Goal: Task Accomplishment & Management: Manage account settings

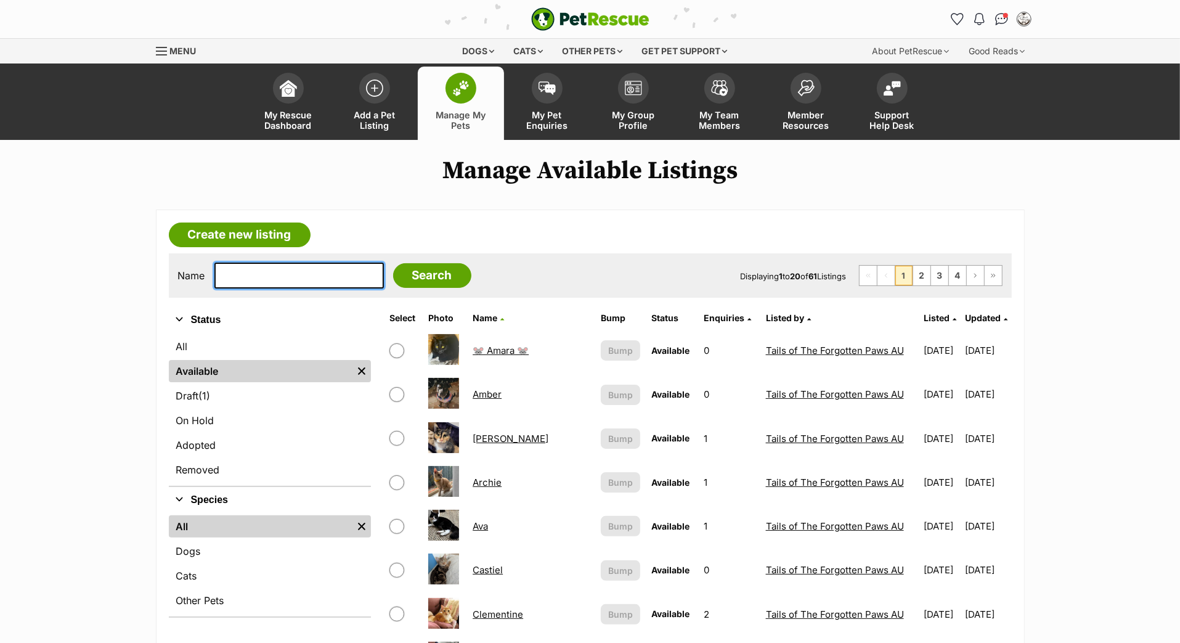
click at [297, 288] on input "text" at bounding box center [298, 276] width 169 height 26
type input "Winnie"
drag, startPoint x: 297, startPoint y: 320, endPoint x: 447, endPoint y: 314, distance: 149.8
click at [447, 288] on input "Search" at bounding box center [432, 275] width 78 height 25
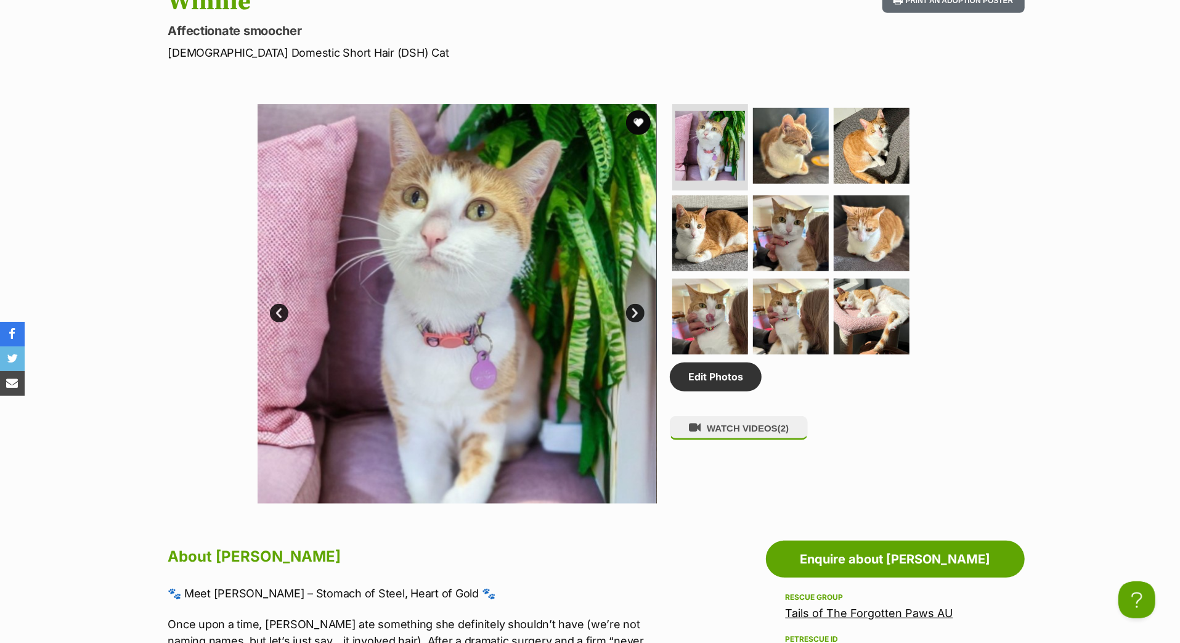
scroll to position [266, 0]
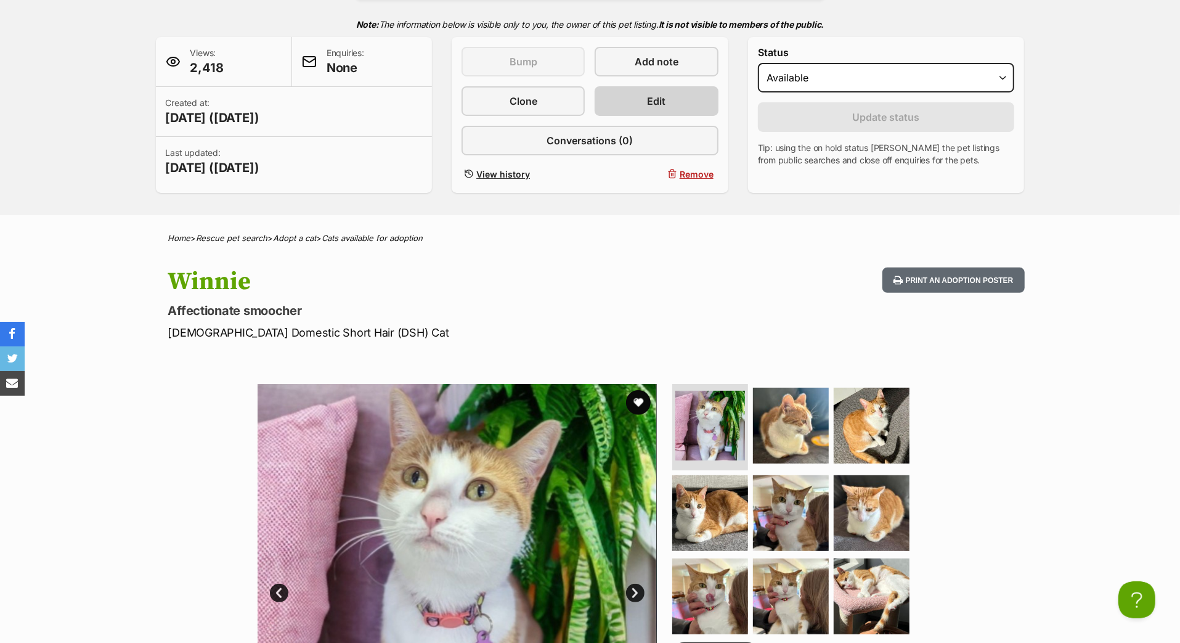
click at [656, 108] on span "Edit" at bounding box center [657, 101] width 18 height 15
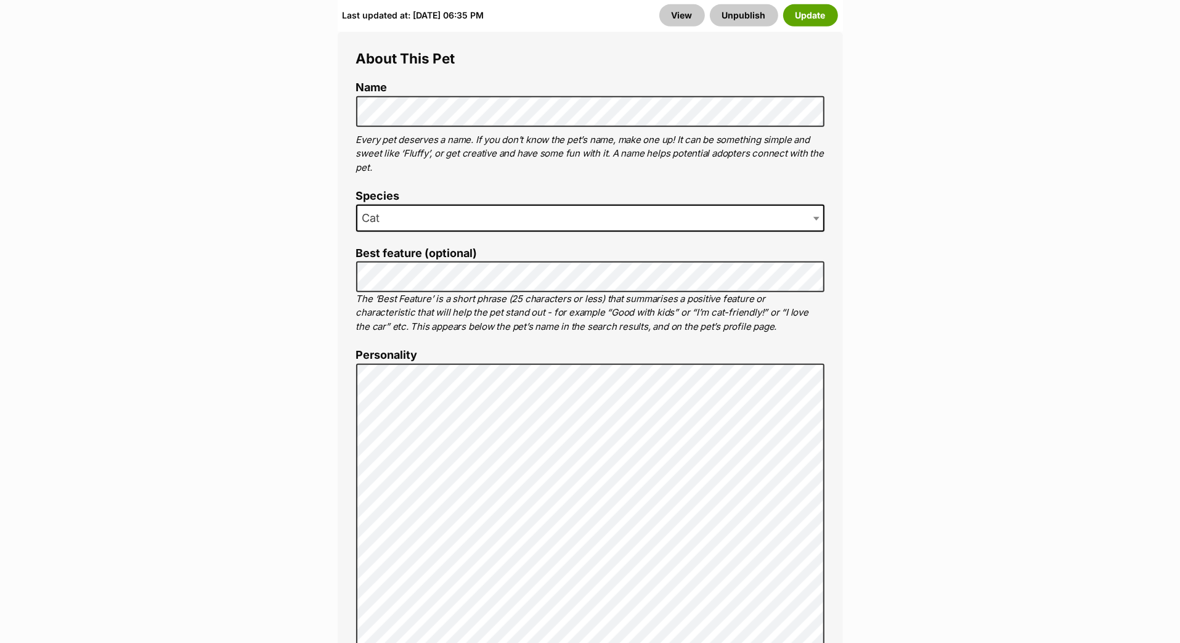
scroll to position [720, 0]
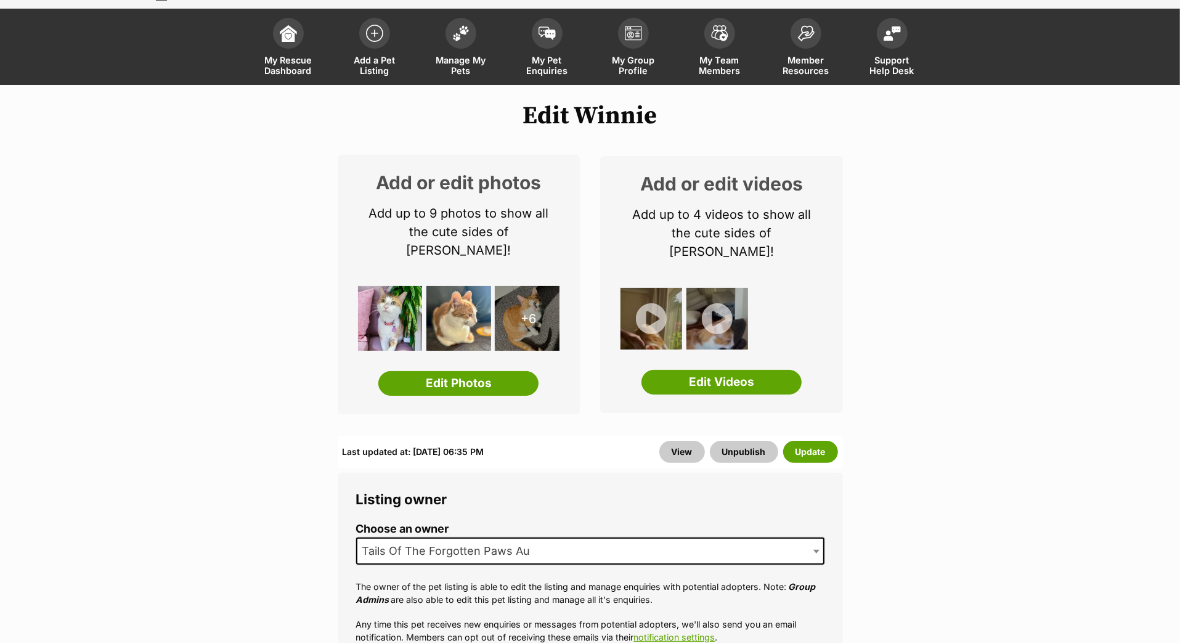
scroll to position [60, 0]
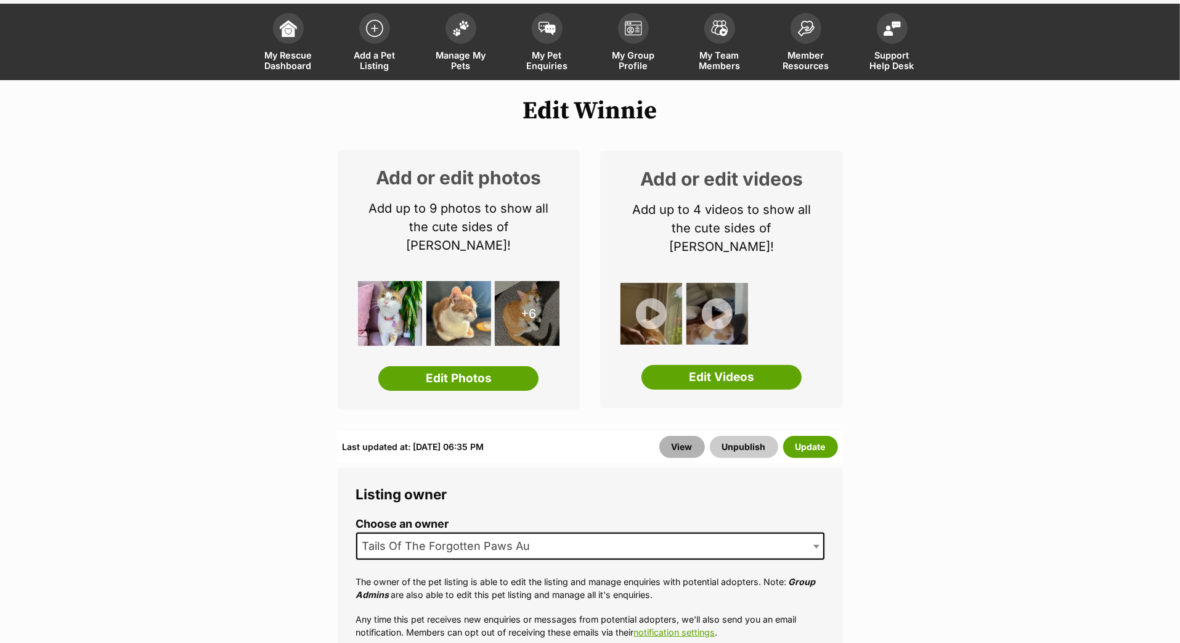
click at [659, 458] on link "View" at bounding box center [682, 447] width 46 height 22
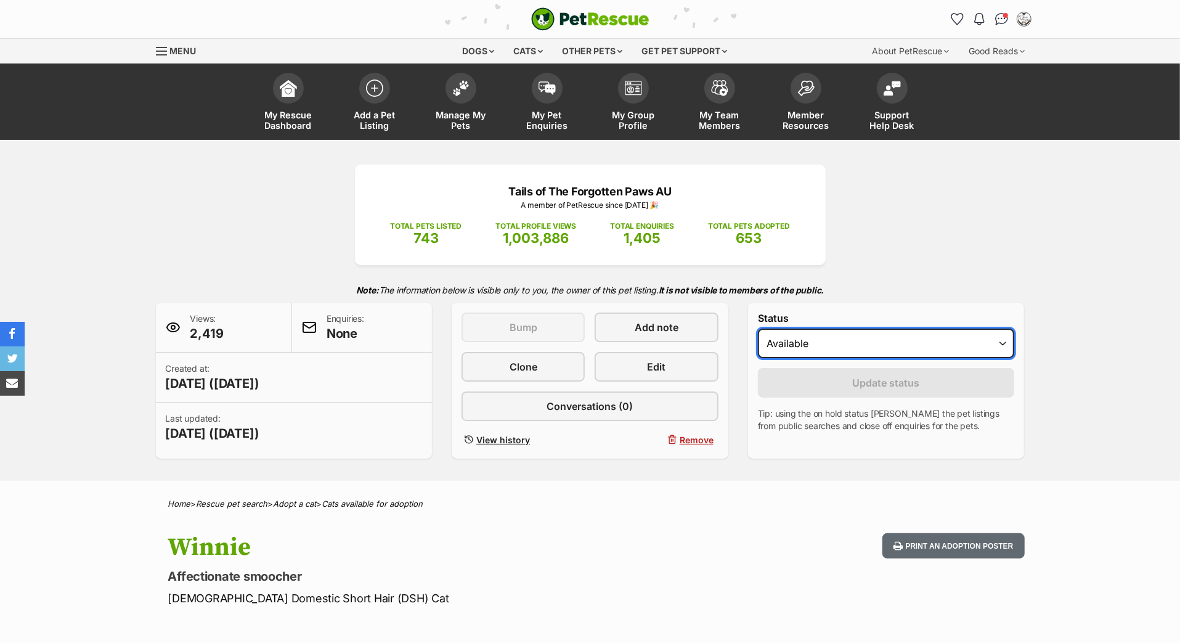
click at [805, 358] on select "Draft Available On hold Adopted" at bounding box center [886, 343] width 257 height 30
select select "on_hold"
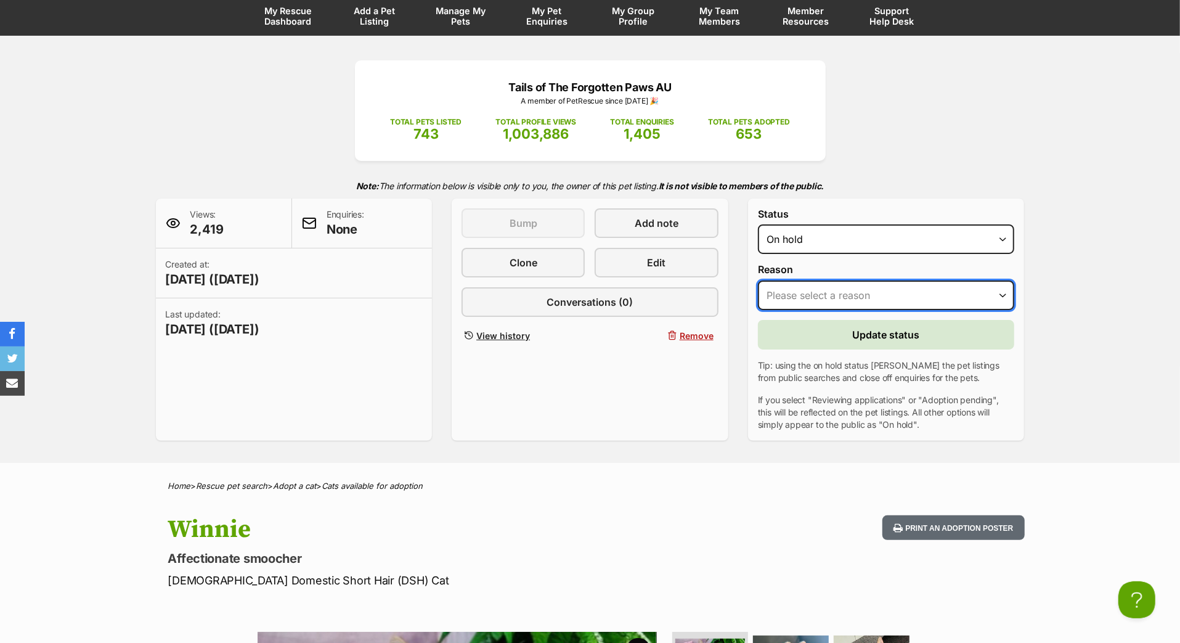
select select "adoption_pending"
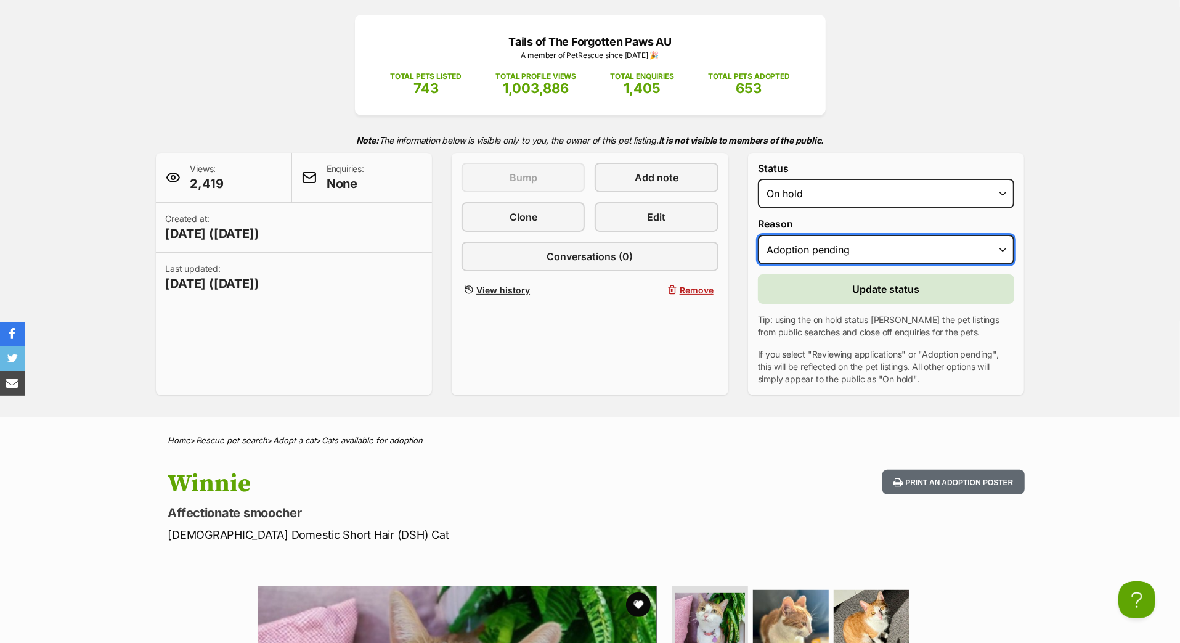
scroll to position [174, 0]
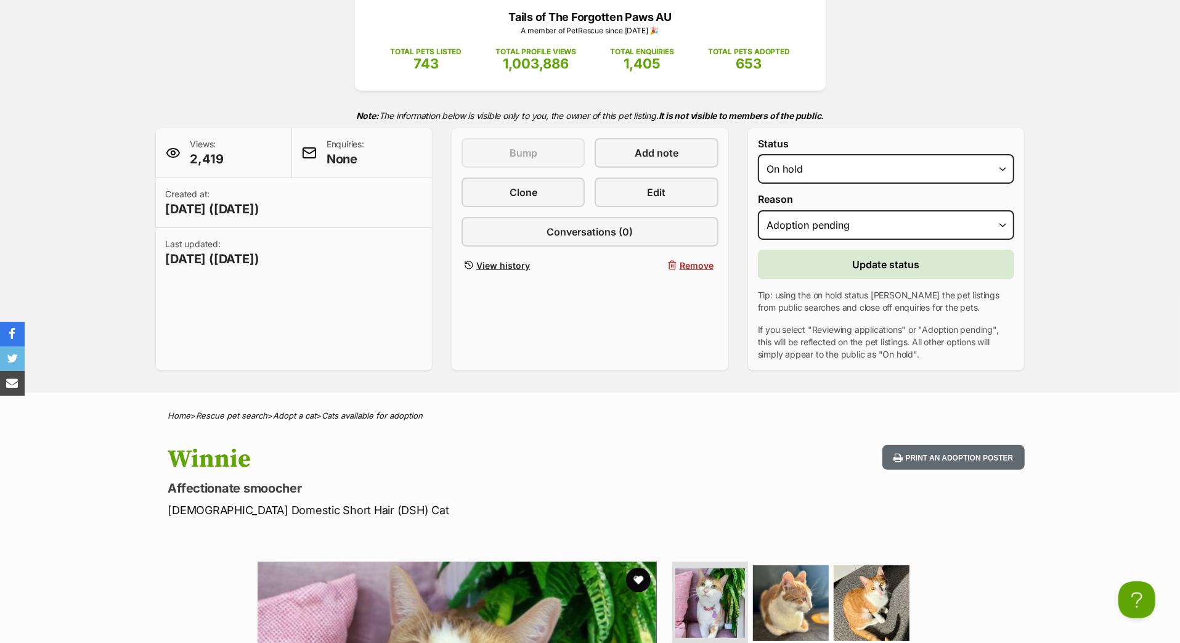
click at [828, 279] on button "Update status" at bounding box center [886, 265] width 257 height 30
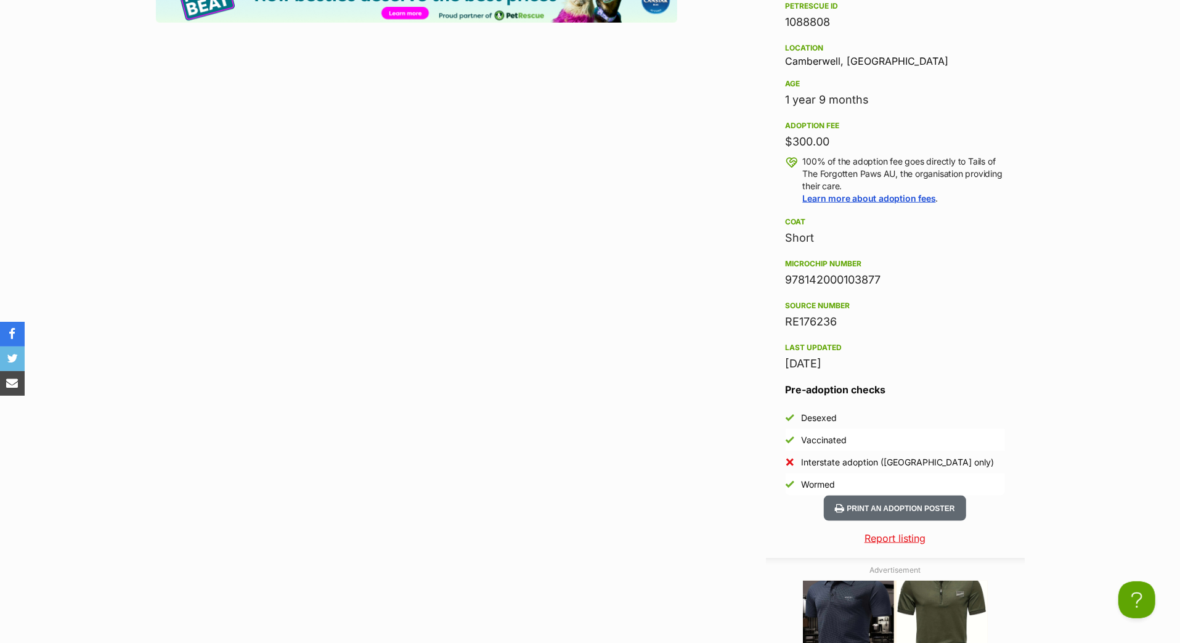
scroll to position [1315, 0]
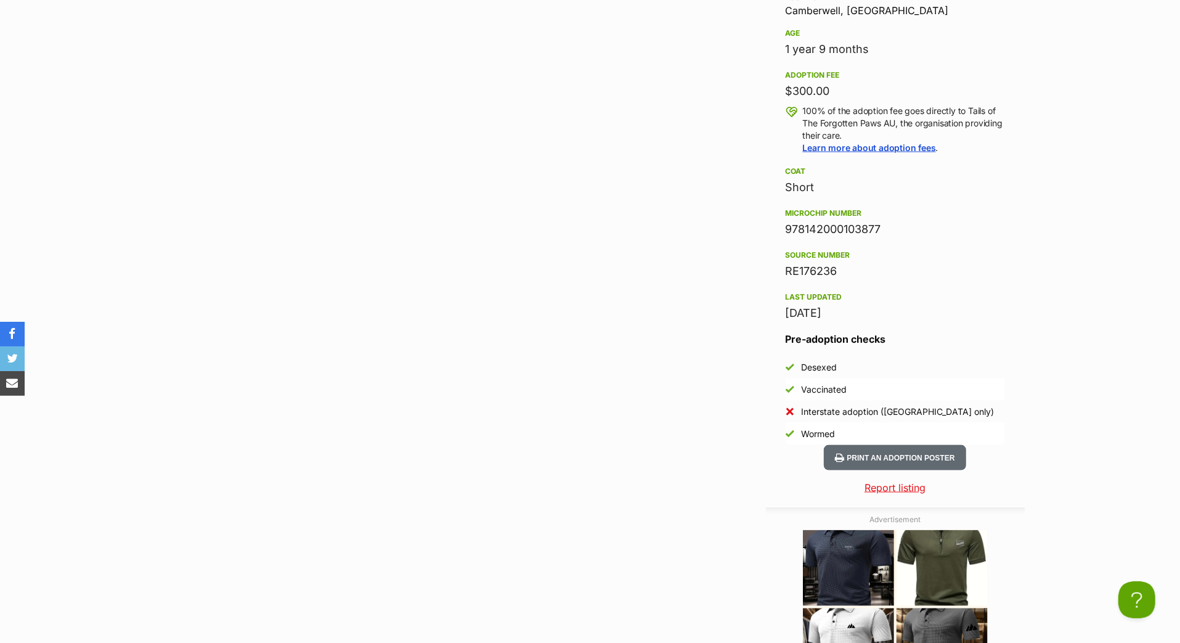
click at [794, 238] on div "978142000103877" at bounding box center [895, 229] width 219 height 17
copy div "978142000103877"
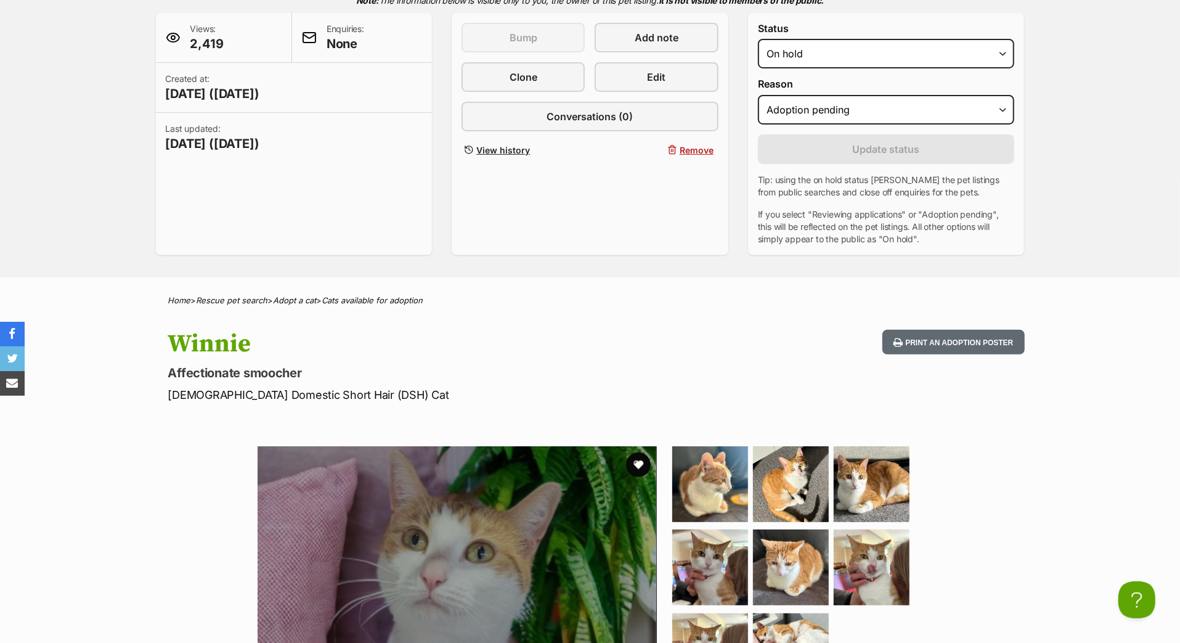
scroll to position [0, 0]
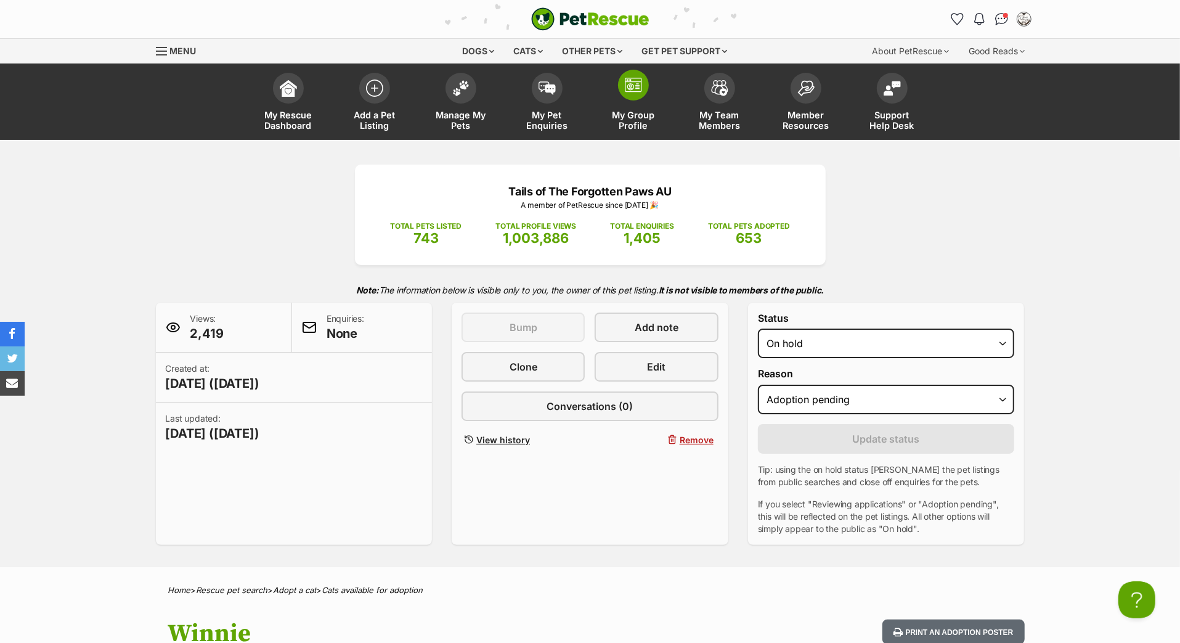
click at [630, 92] on img at bounding box center [633, 85] width 17 height 15
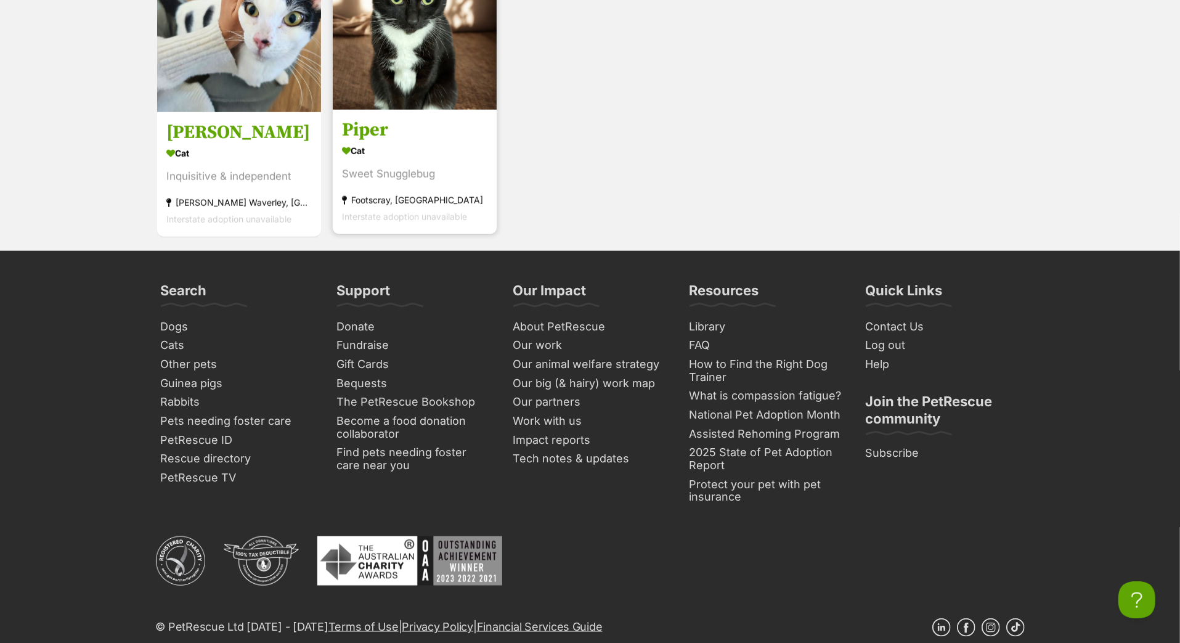
scroll to position [5109, 0]
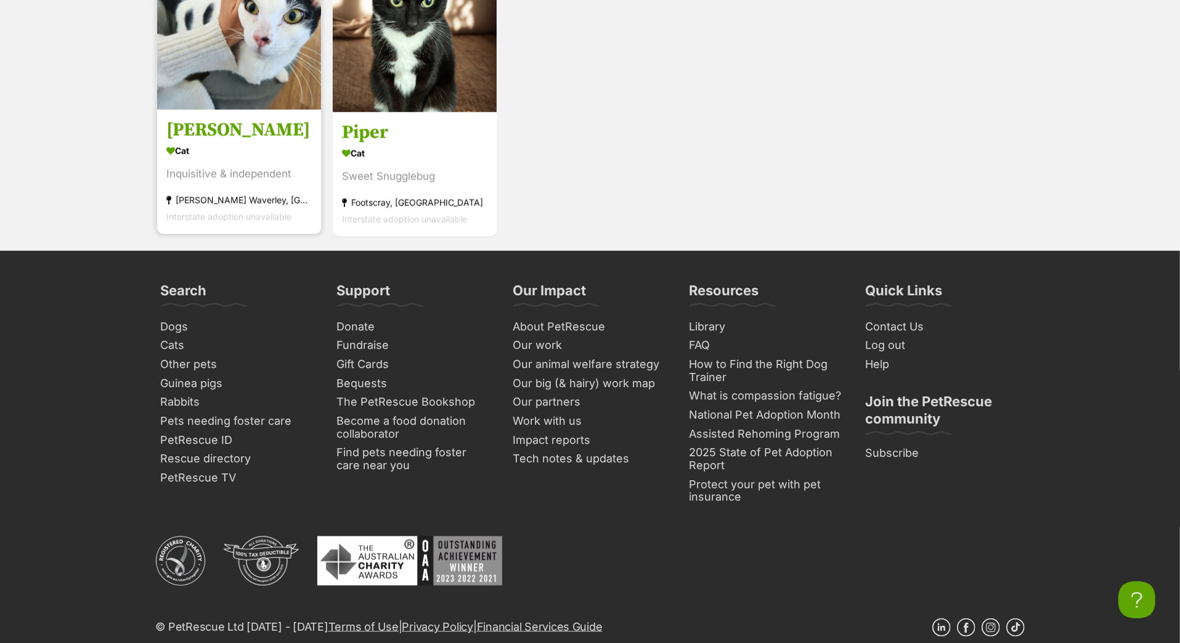
click at [219, 142] on h3 "[PERSON_NAME]" at bounding box center [238, 130] width 145 height 23
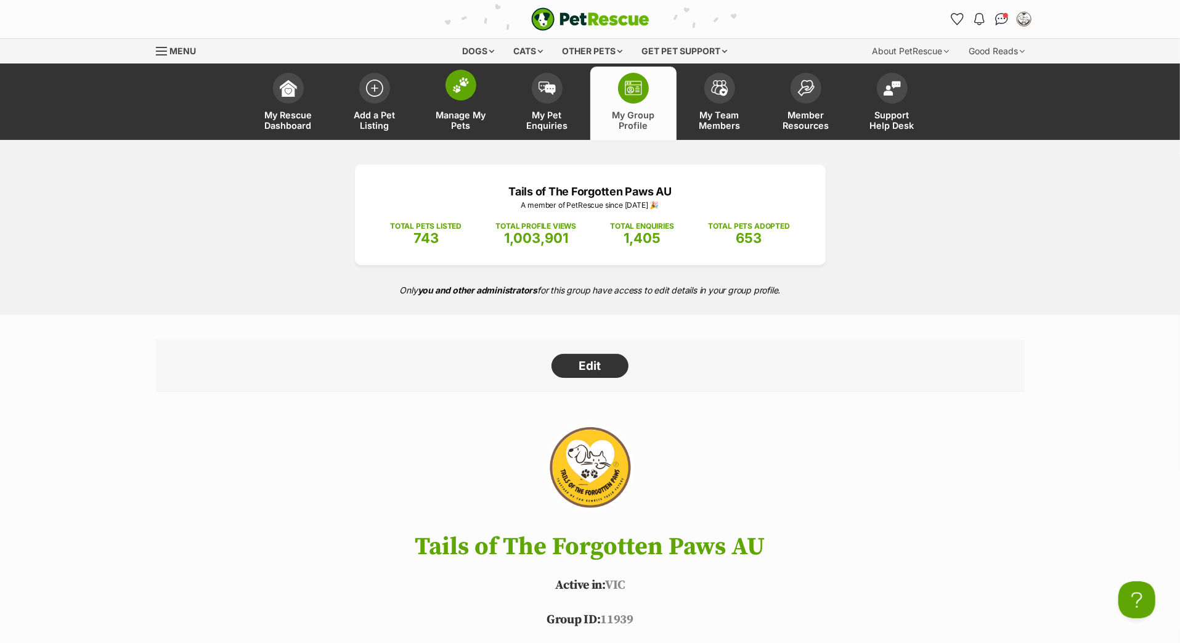
scroll to position [0, 0]
click at [466, 100] on span at bounding box center [461, 85] width 31 height 31
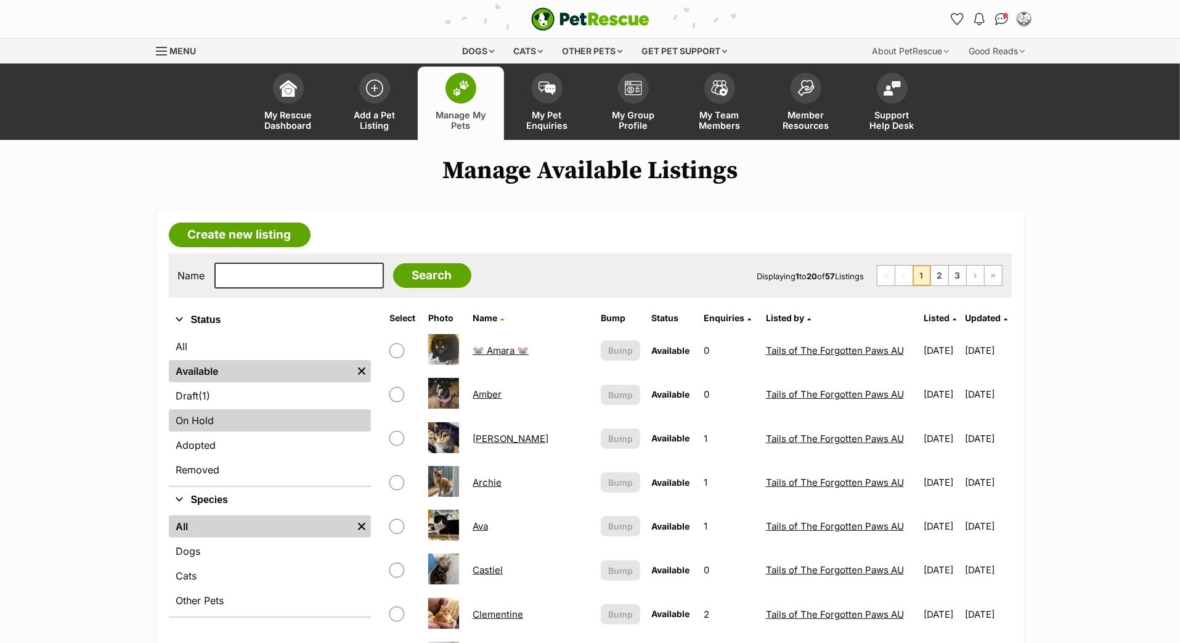
click at [260, 431] on link "On Hold" at bounding box center [270, 420] width 202 height 22
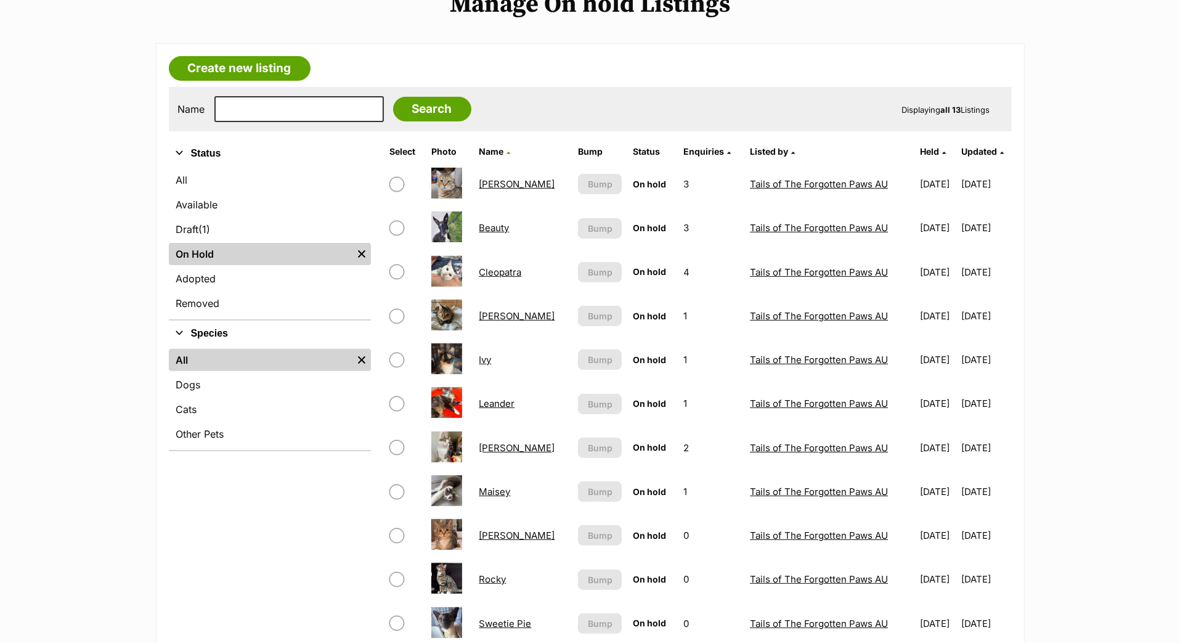
click at [397, 411] on input "checkbox" at bounding box center [396, 403] width 15 height 15
checkbox input "true"
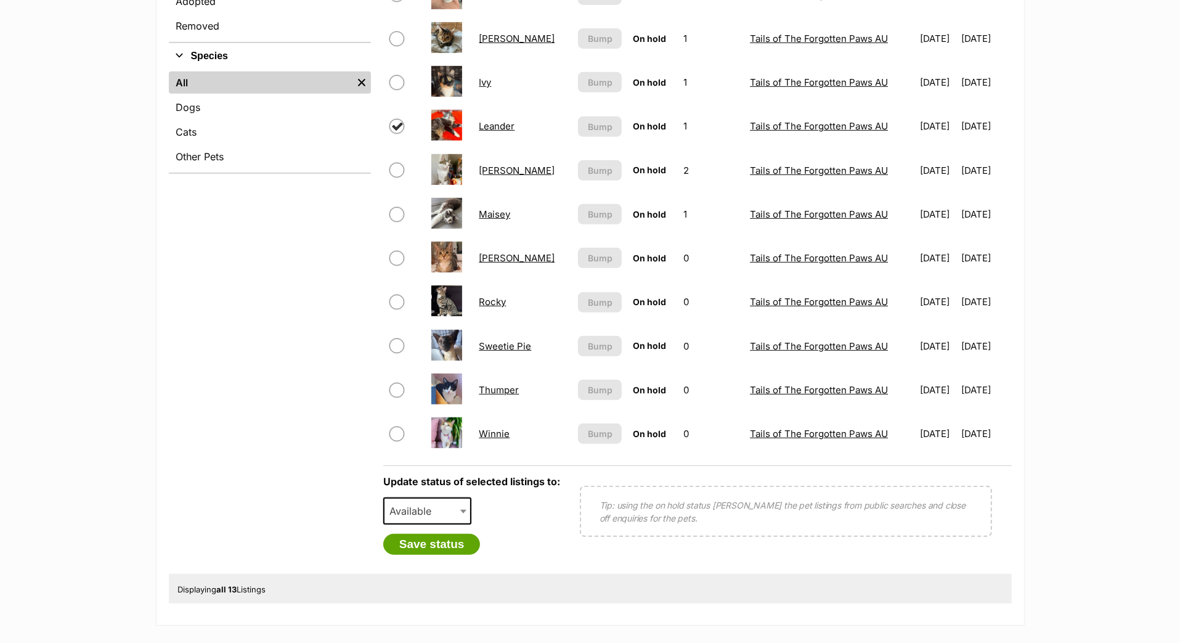
scroll to position [462, 0]
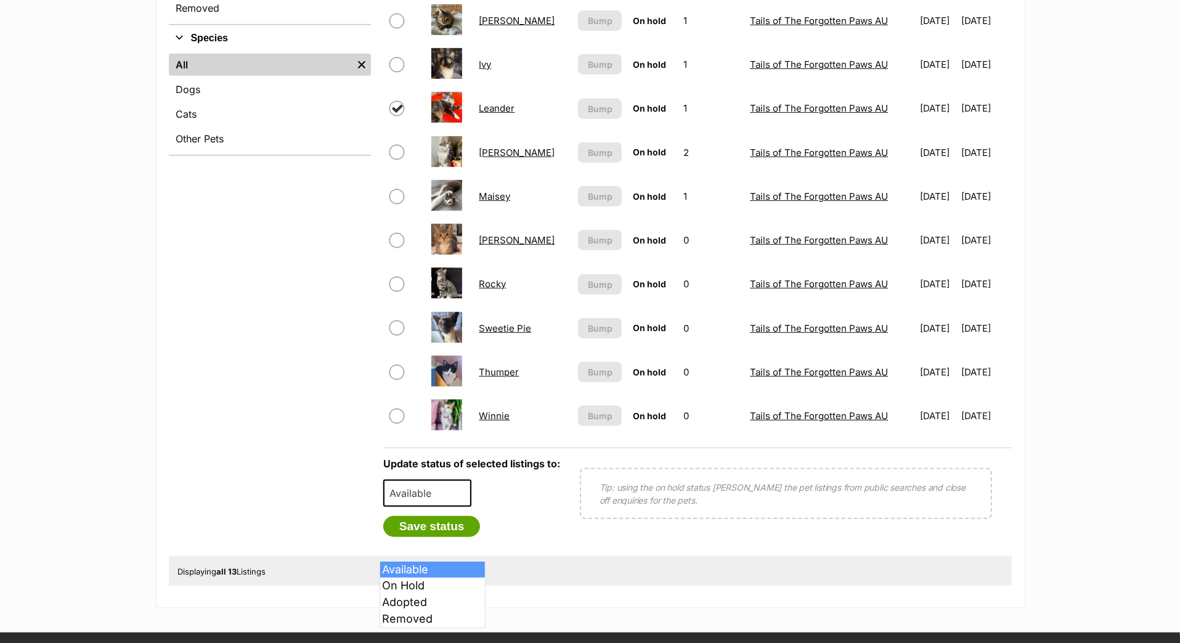
click at [437, 502] on span "Available" at bounding box center [414, 492] width 59 height 17
select select "rehomed"
click at [432, 537] on button "Save status" at bounding box center [431, 526] width 97 height 21
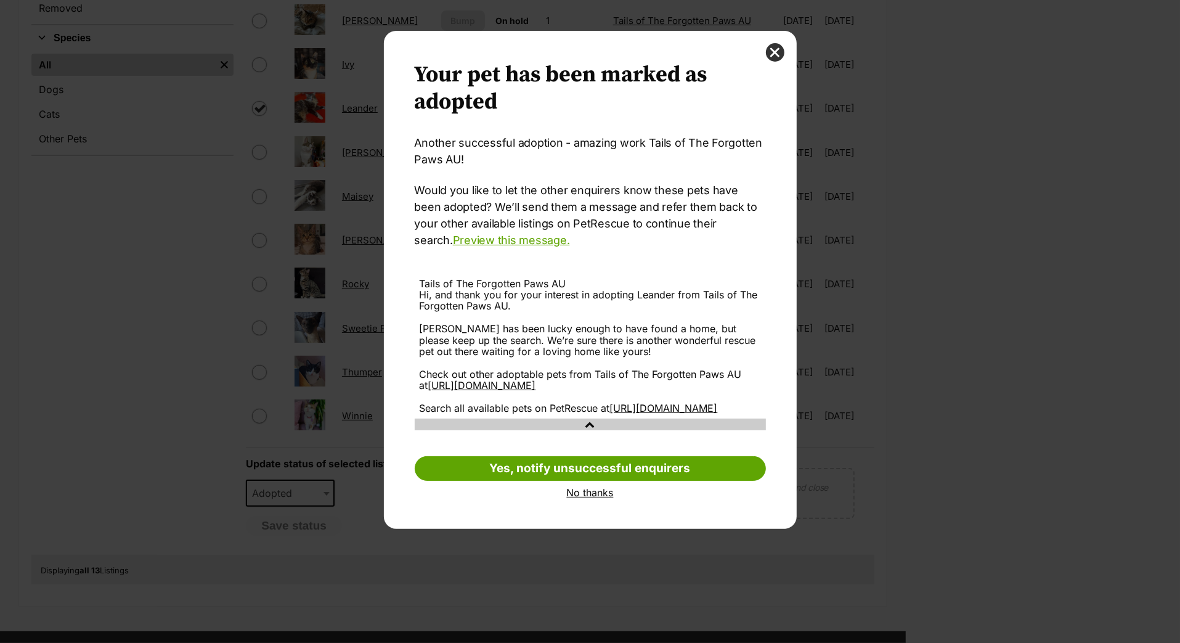
scroll to position [29, 0]
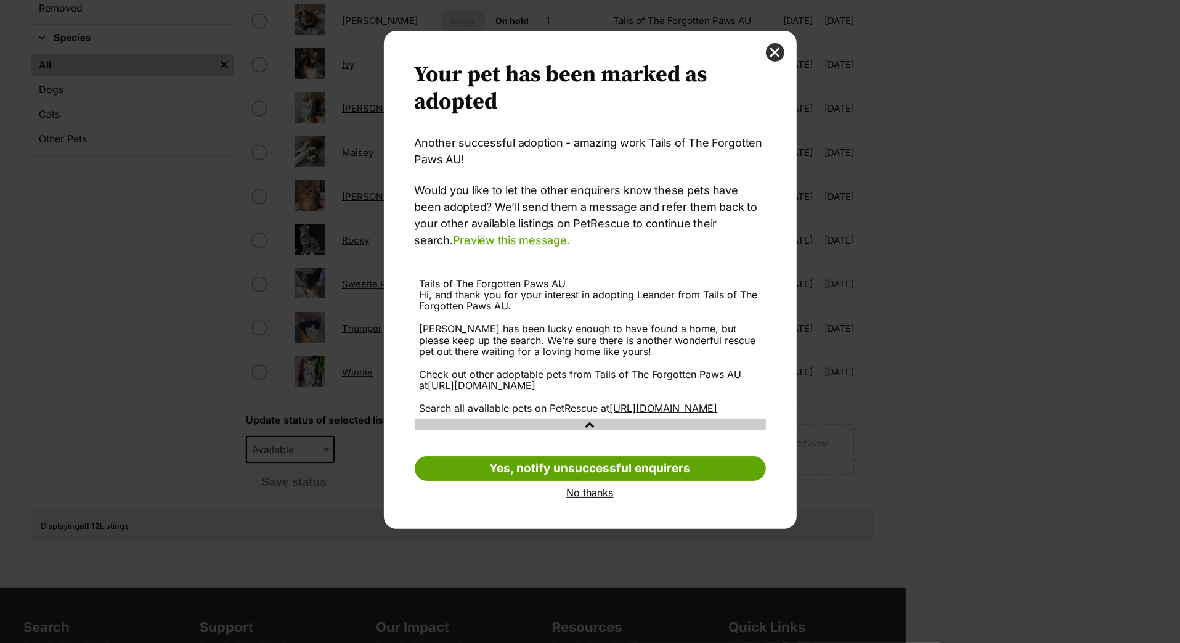
click at [577, 498] on link "No thanks" at bounding box center [590, 492] width 351 height 11
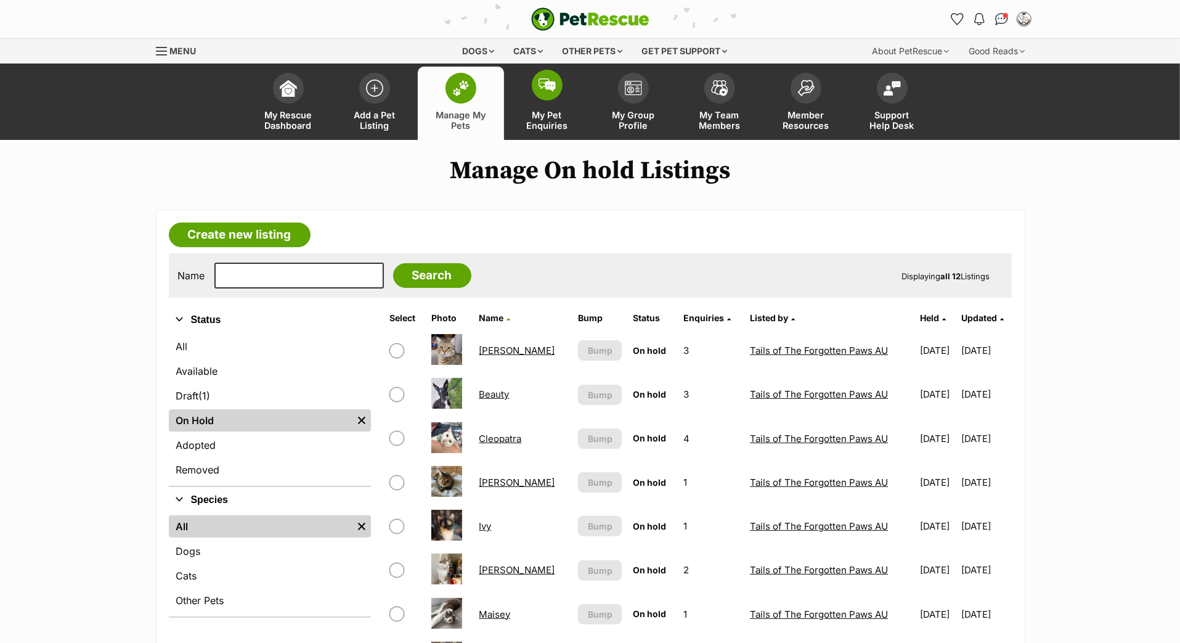
scroll to position [0, 0]
click at [628, 100] on span at bounding box center [633, 85] width 31 height 31
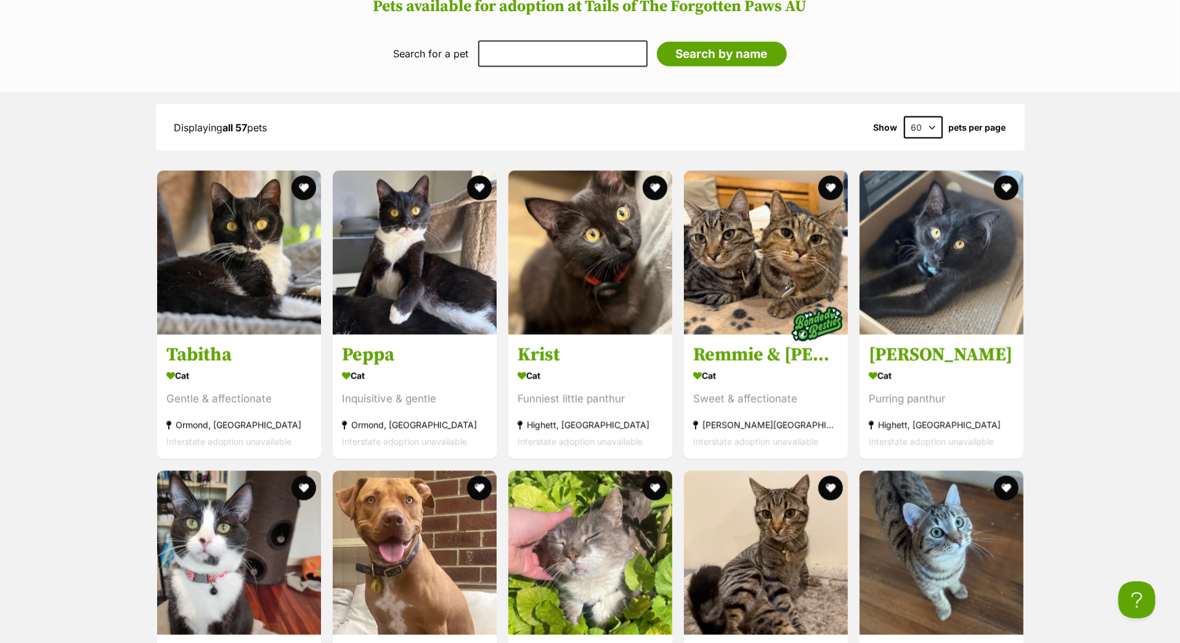
scroll to position [1594, 0]
